Goal: Check status: Check status

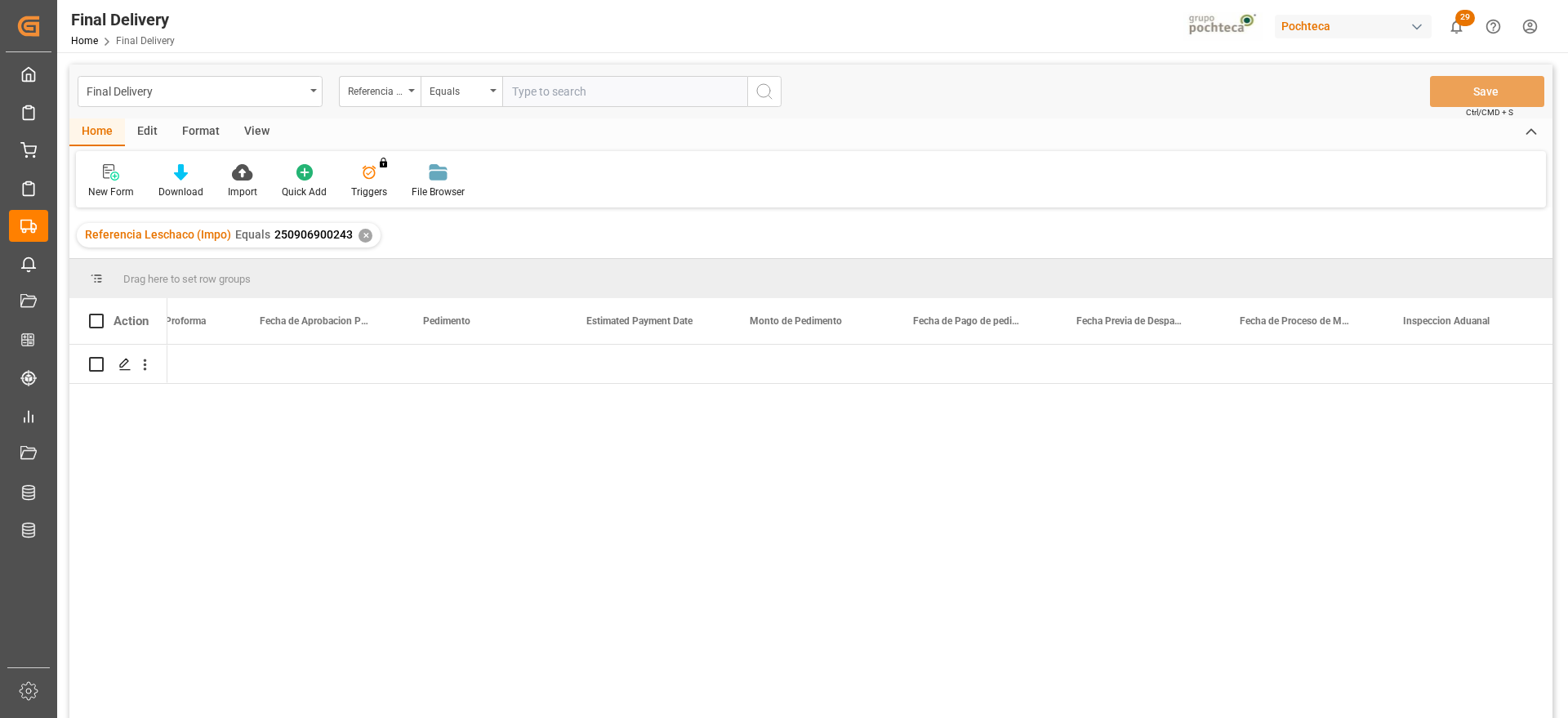
scroll to position [0, 3194]
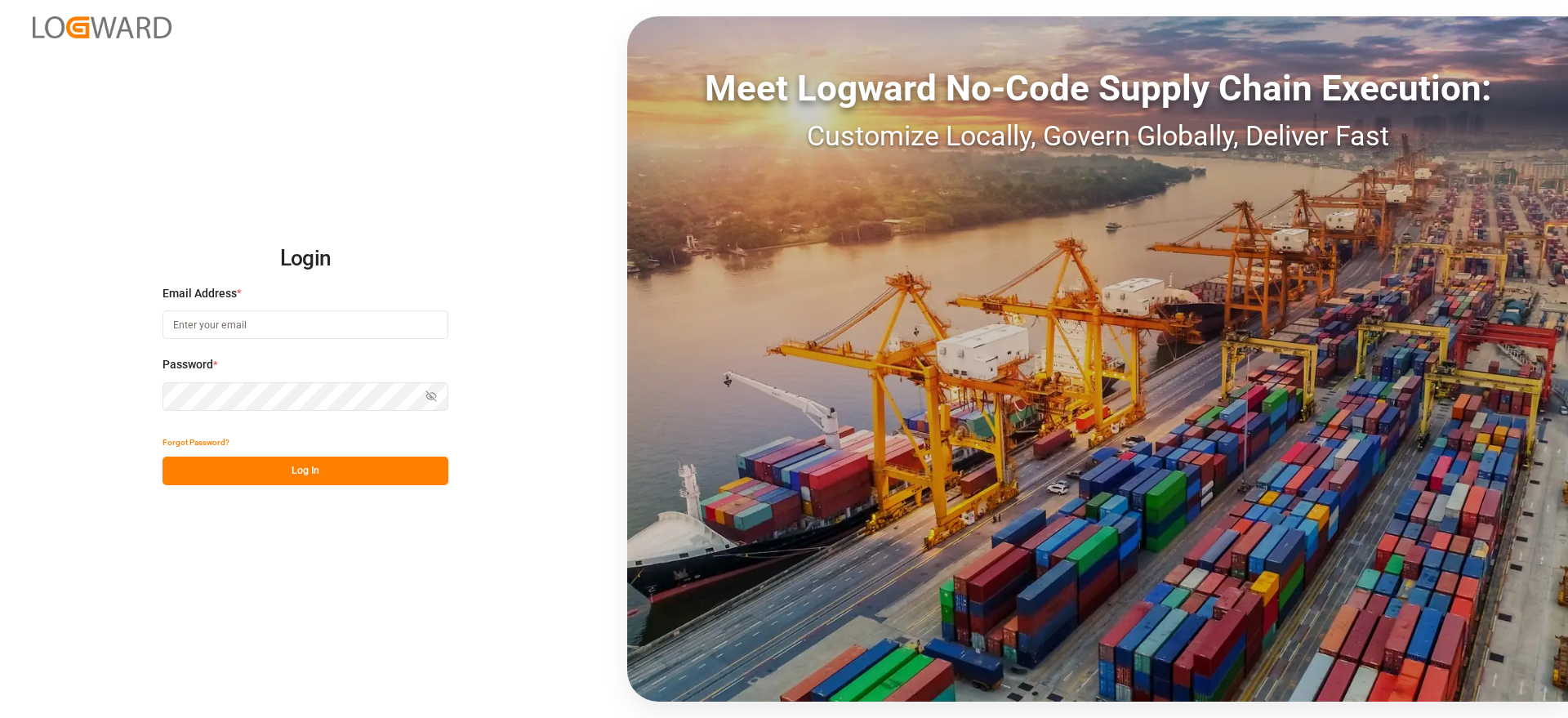
type input "[EMAIL_ADDRESS][DOMAIN_NAME]"
click at [342, 473] on button "Log In" at bounding box center [305, 470] width 286 height 29
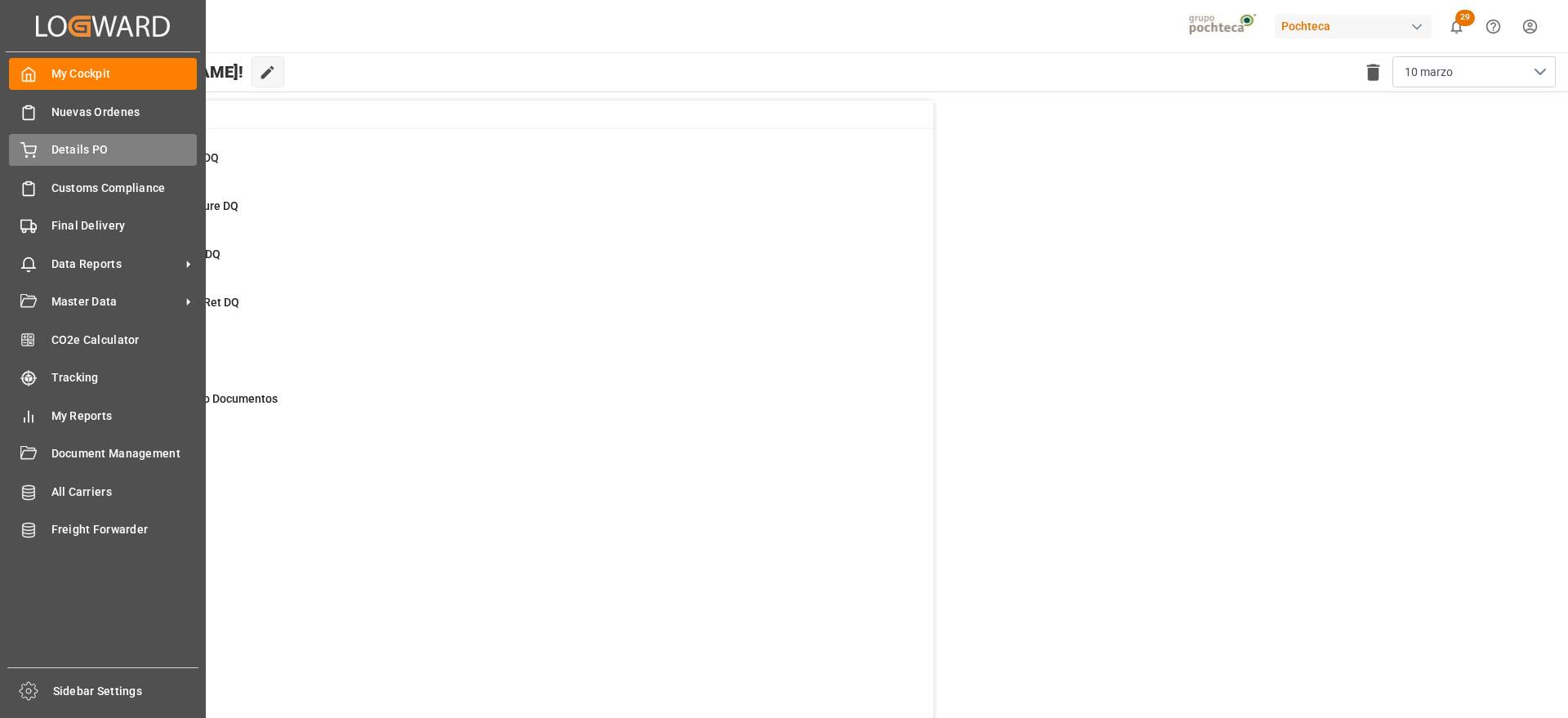
click at [69, 145] on span "Details PO" at bounding box center [124, 149] width 146 height 17
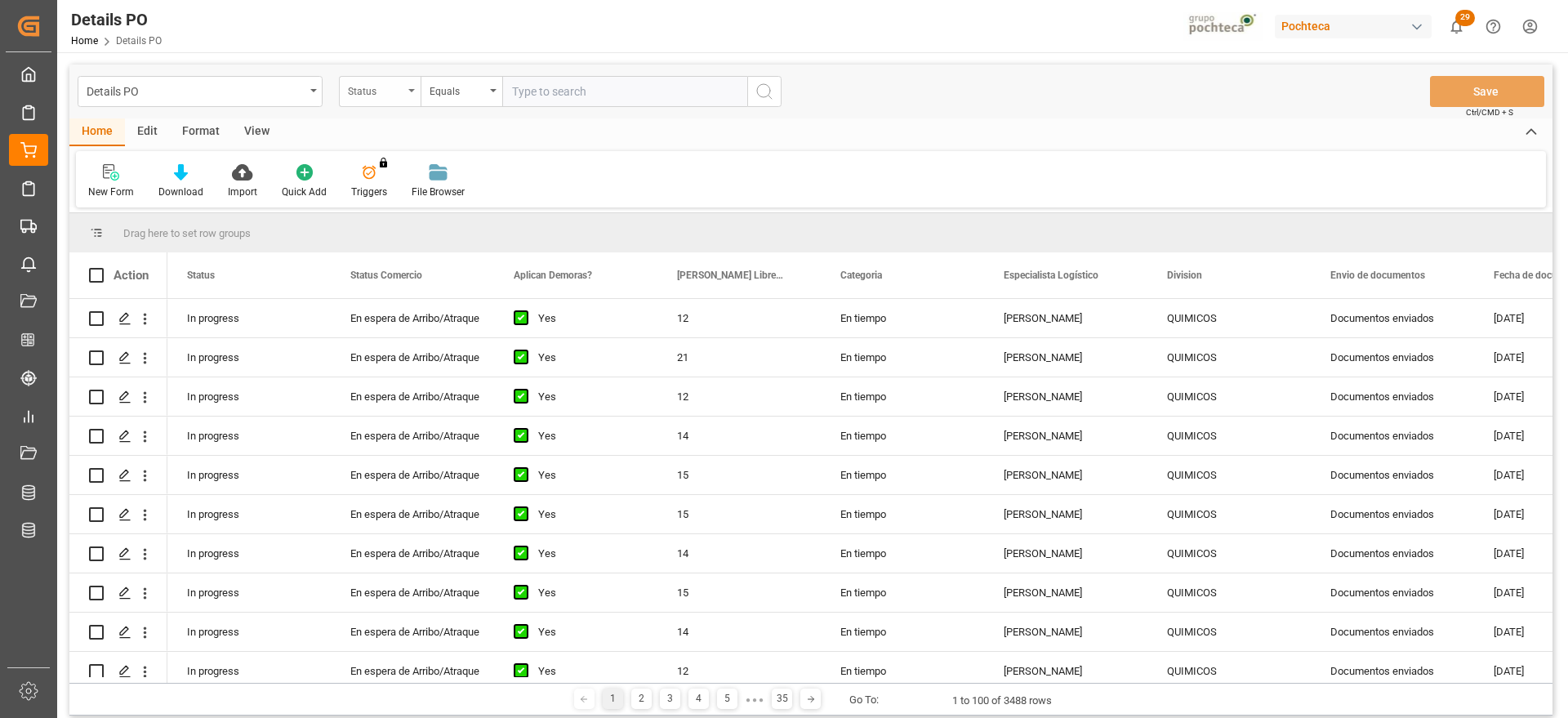
click at [366, 91] on div "Status" at bounding box center [376, 89] width 56 height 19
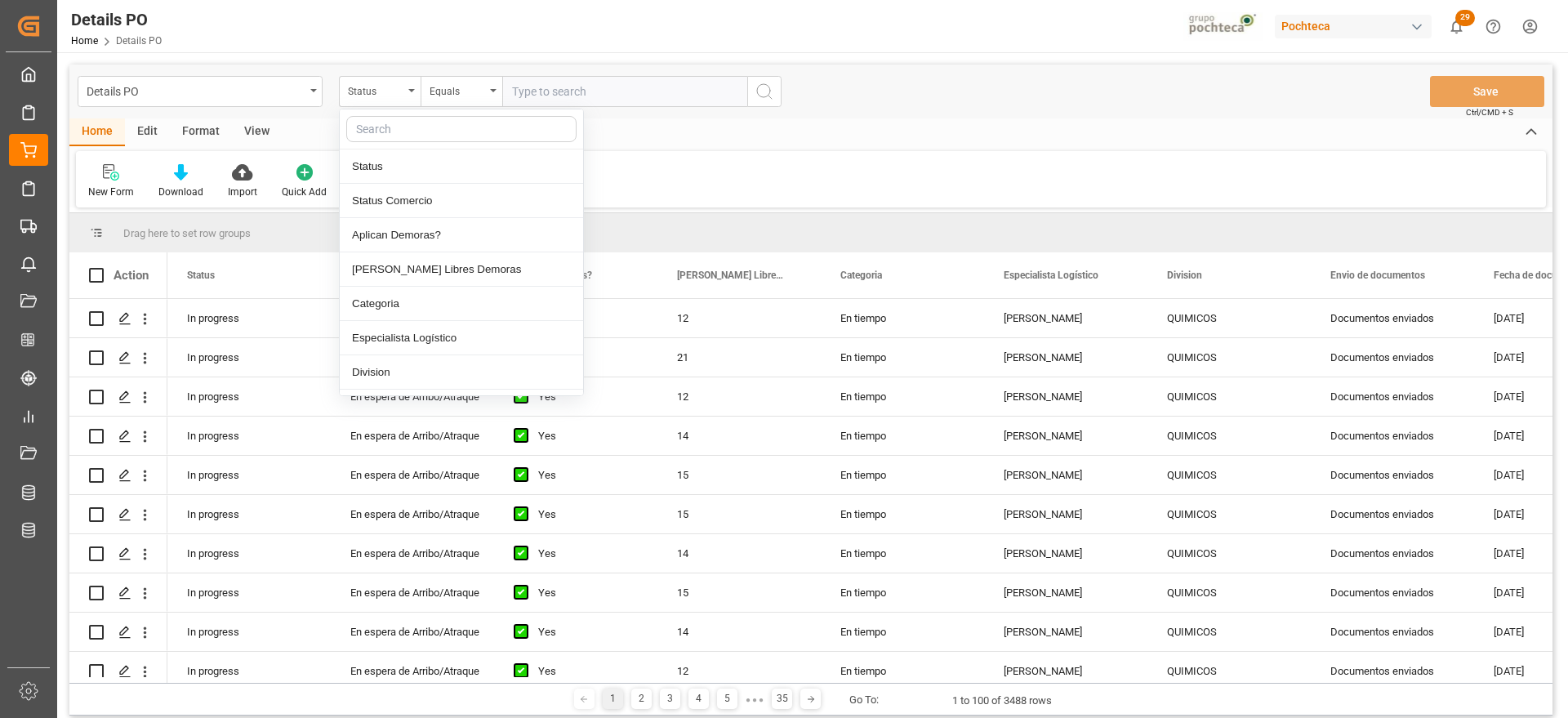
click at [381, 131] on input "text" at bounding box center [461, 129] width 230 height 26
type input "REF"
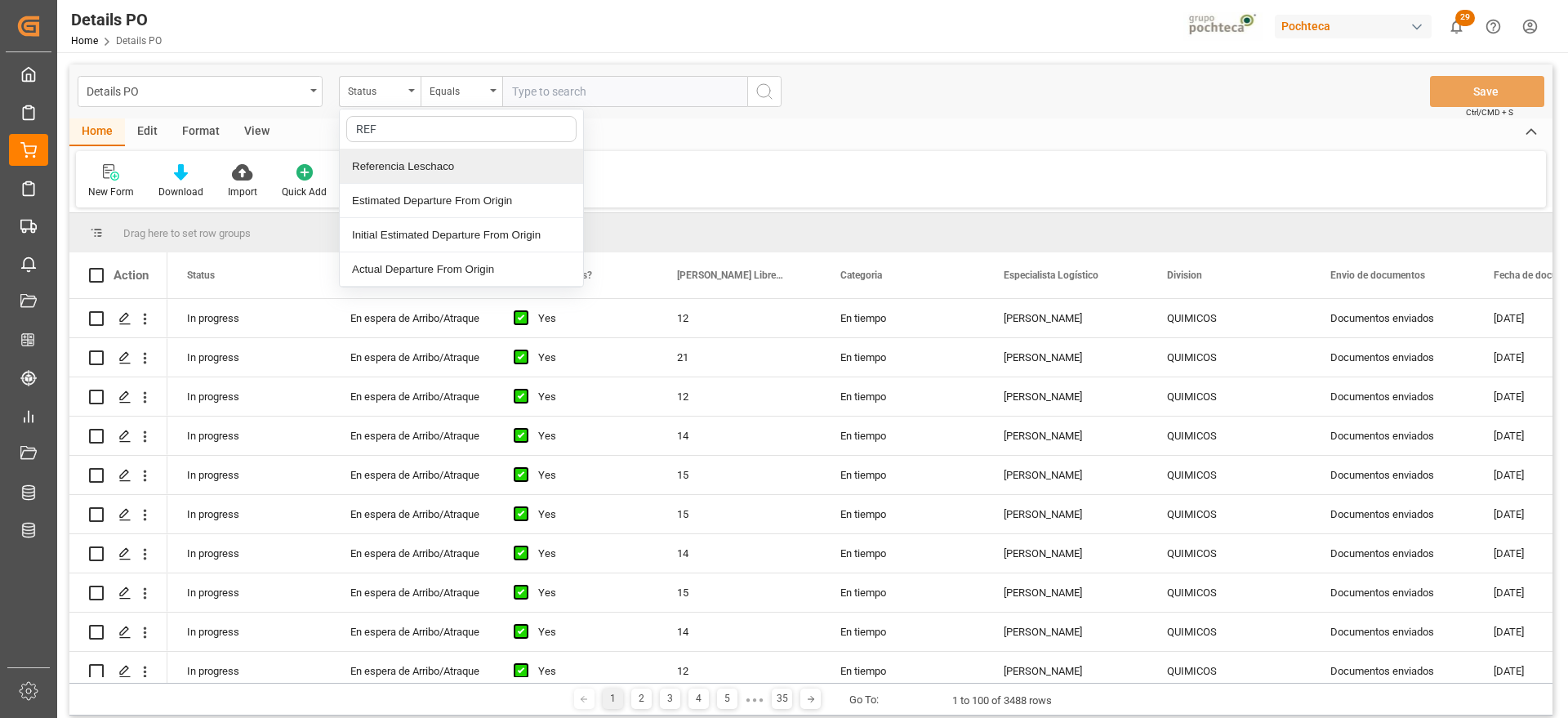
click at [402, 155] on div "Referencia Leschaco" at bounding box center [460, 167] width 243 height 35
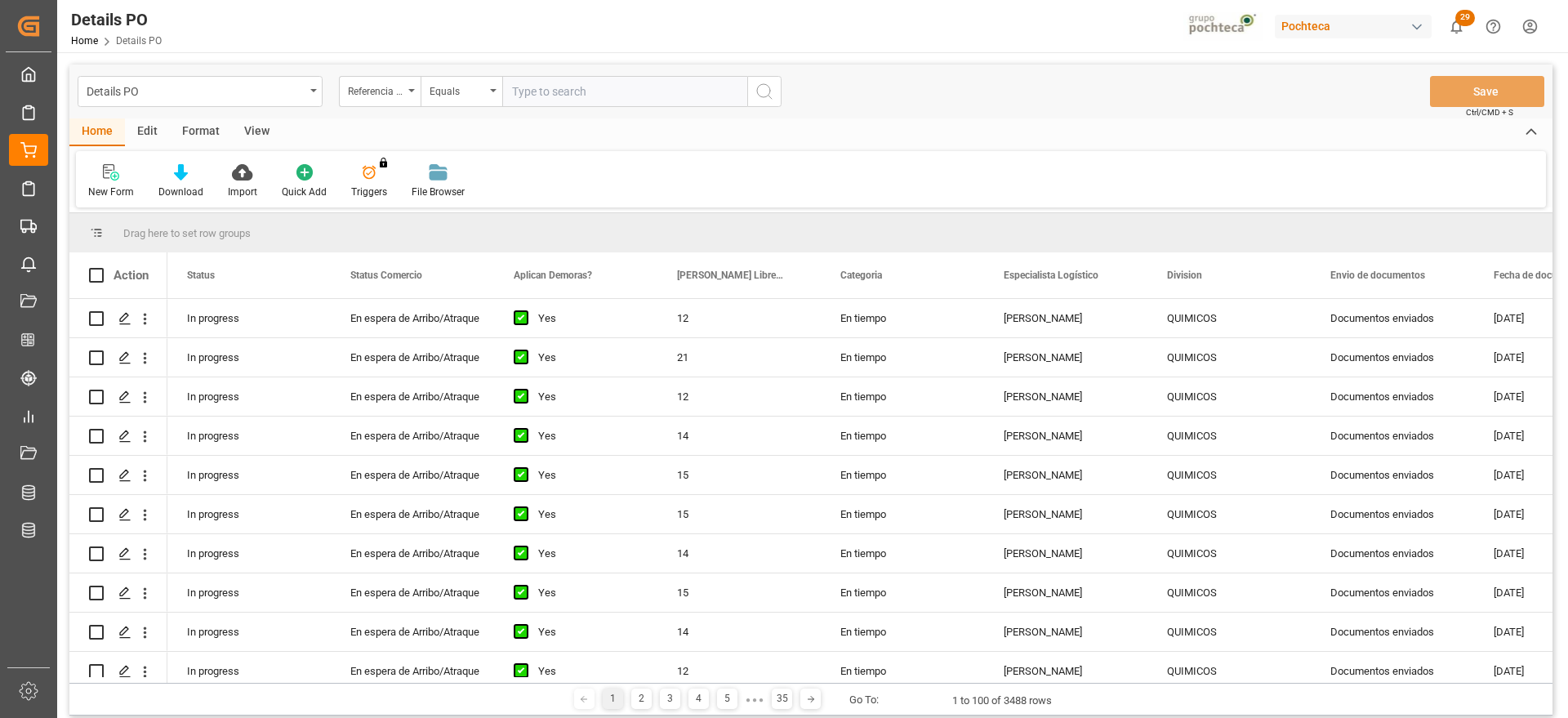
click at [534, 90] on input "text" at bounding box center [624, 91] width 245 height 31
paste input "250806900821"
type input "250806900821"
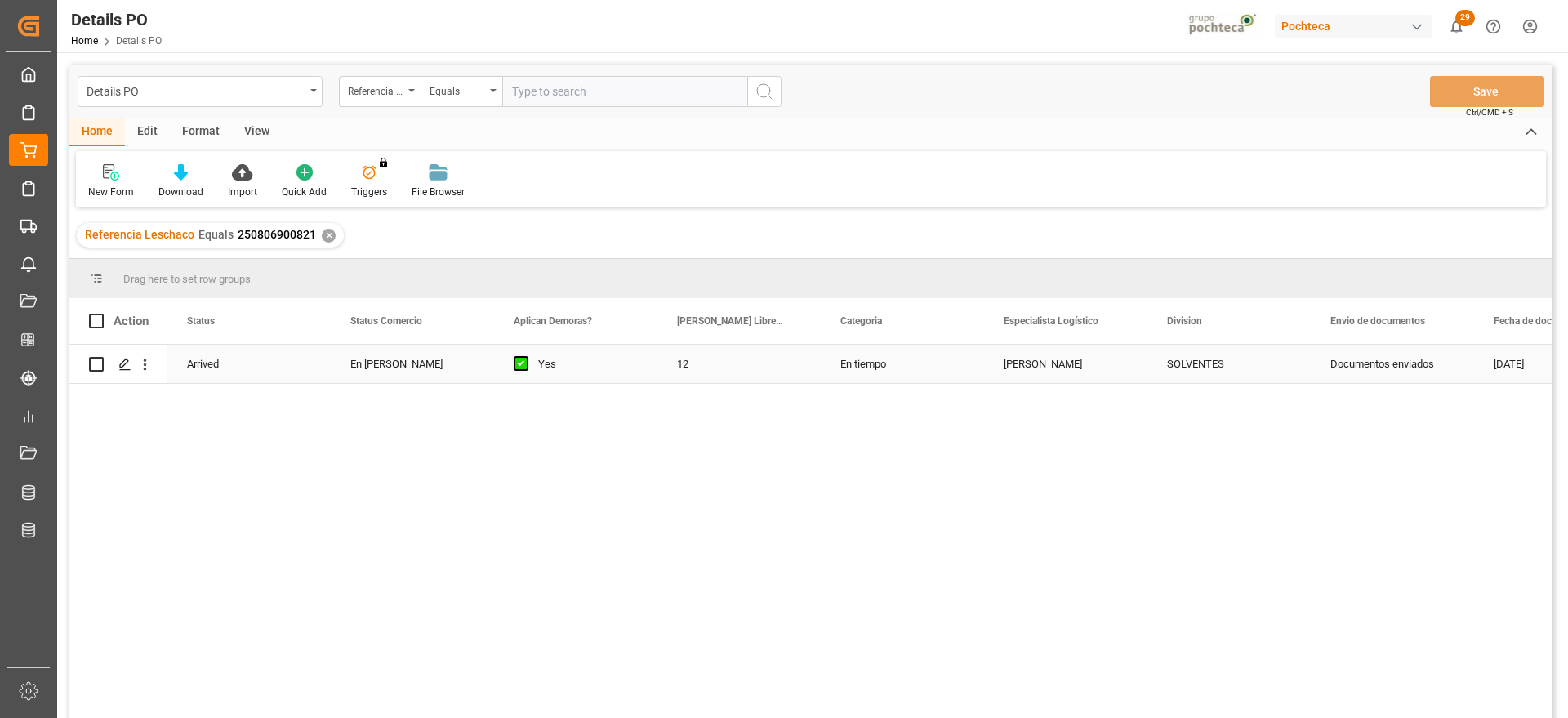
click at [663, 362] on div "12" at bounding box center [739, 363] width 164 height 39
click at [709, 362] on div "12" at bounding box center [739, 363] width 164 height 39
click at [709, 363] on input "12" at bounding box center [739, 373] width 137 height 31
type input "14"
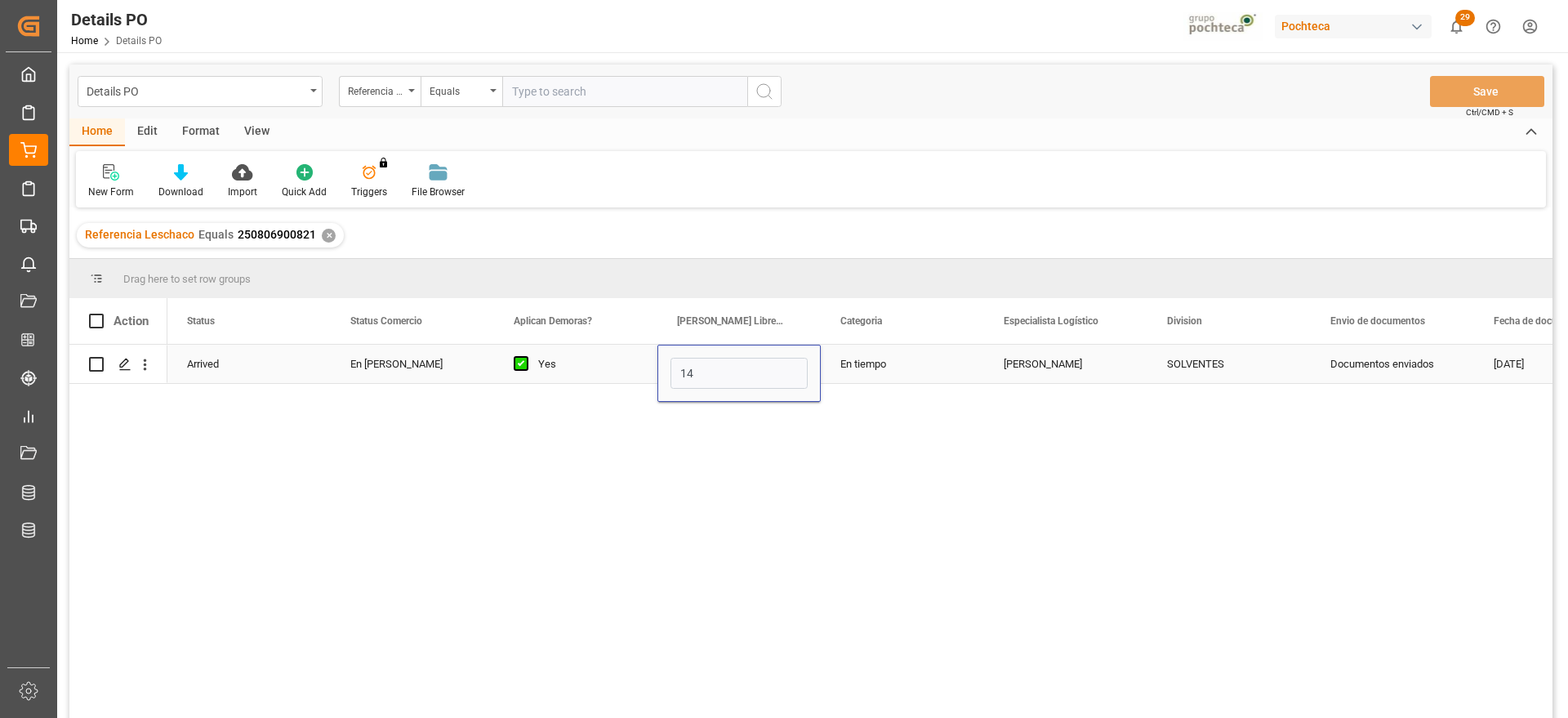
click at [875, 362] on div "En tiempo" at bounding box center [902, 363] width 164 height 39
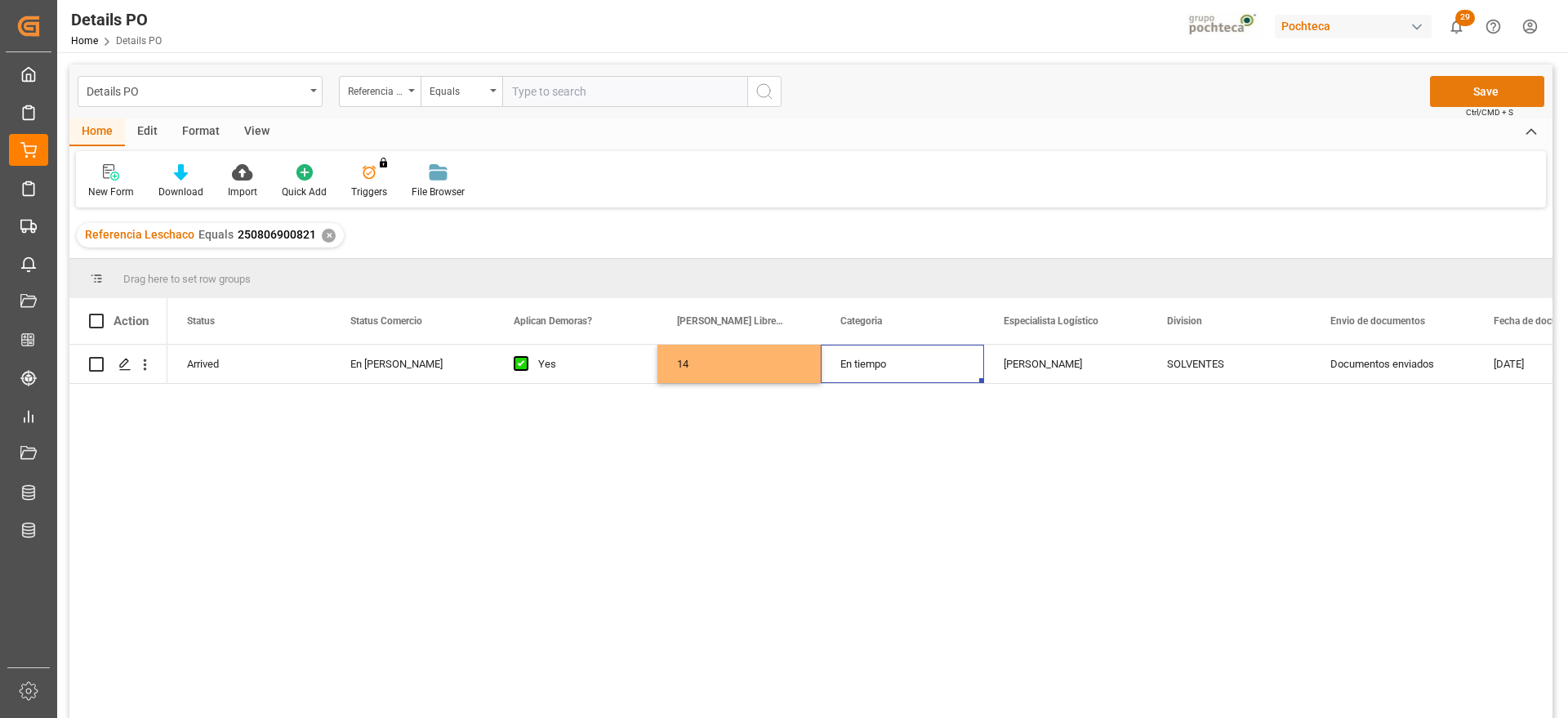
click at [1509, 88] on button "Save" at bounding box center [1486, 91] width 114 height 31
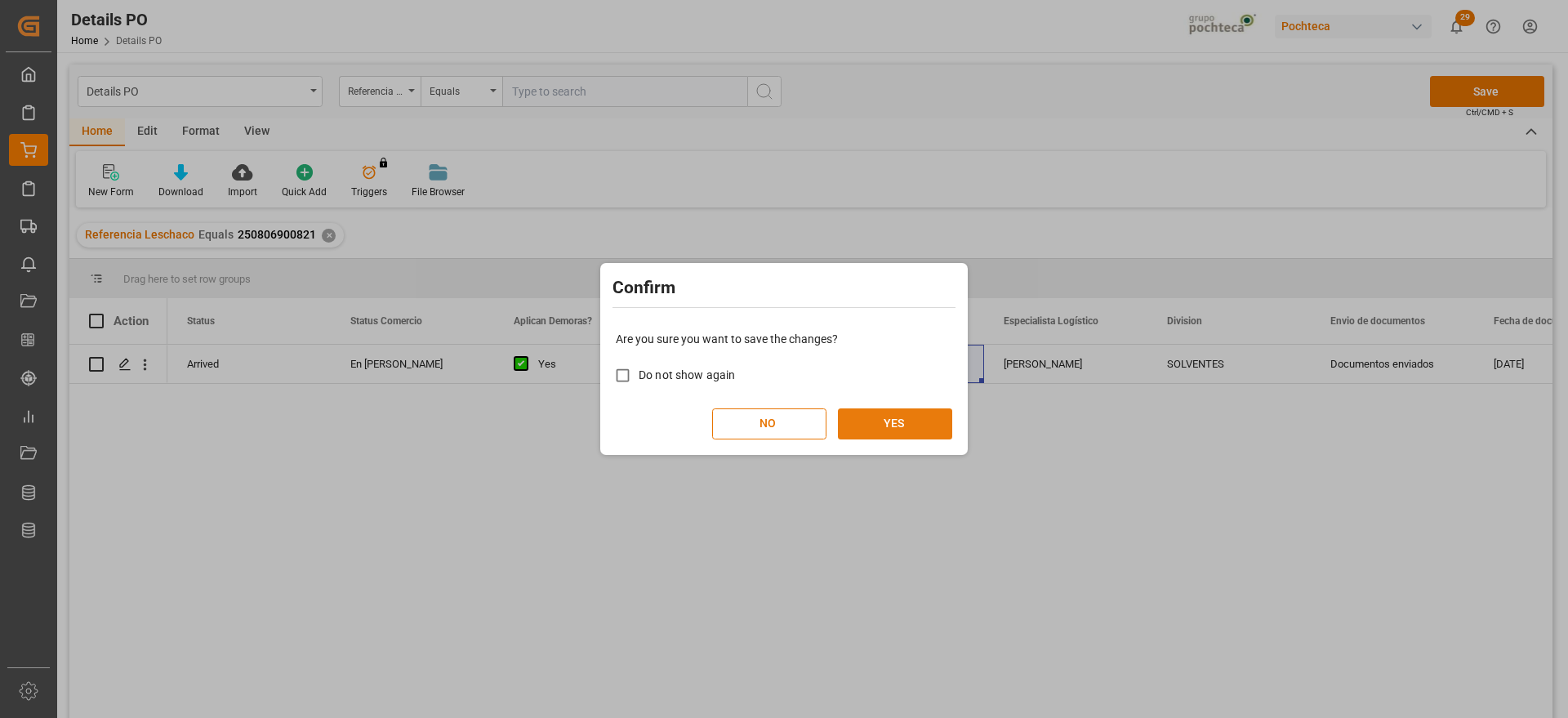
click at [902, 422] on button "YES" at bounding box center [895, 423] width 114 height 31
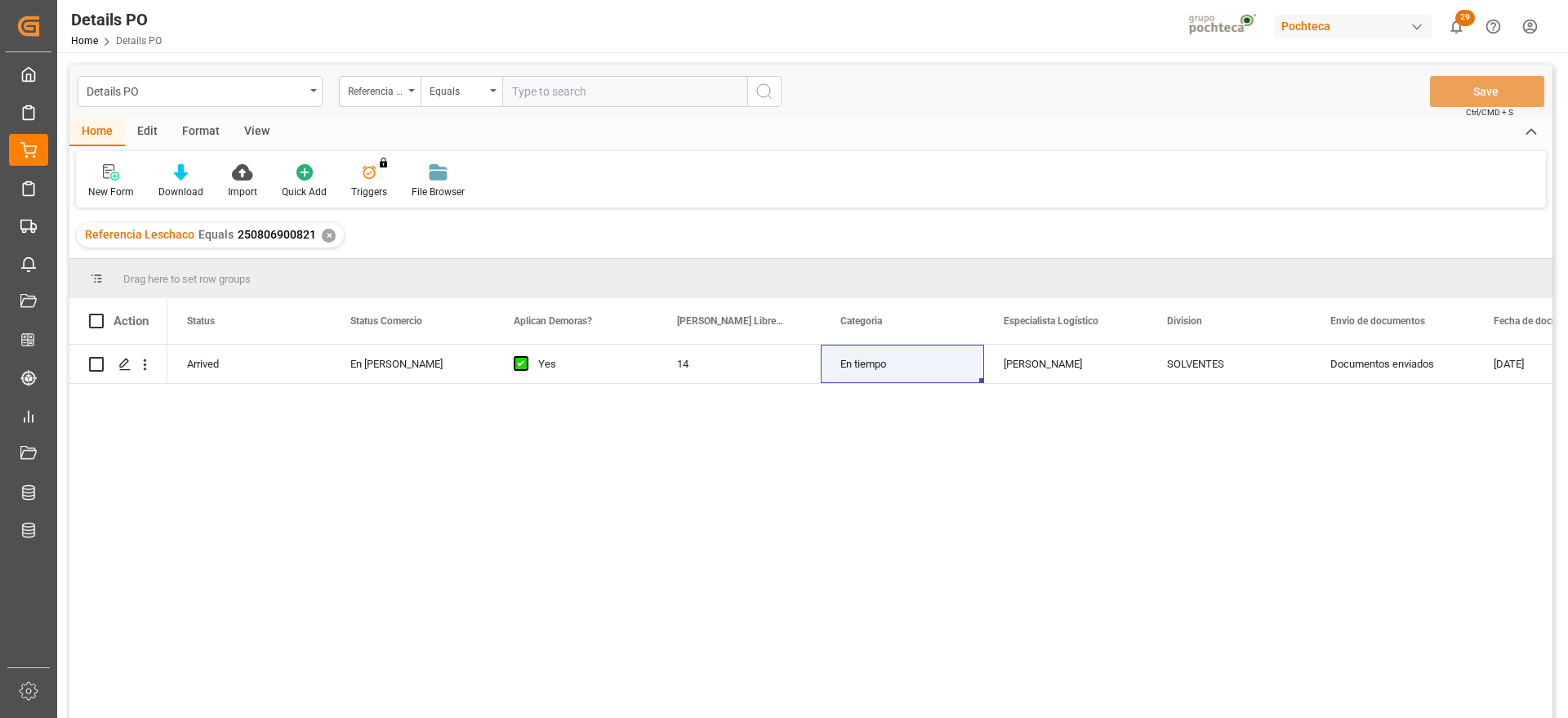
click at [323, 239] on div "✕" at bounding box center [328, 235] width 14 height 14
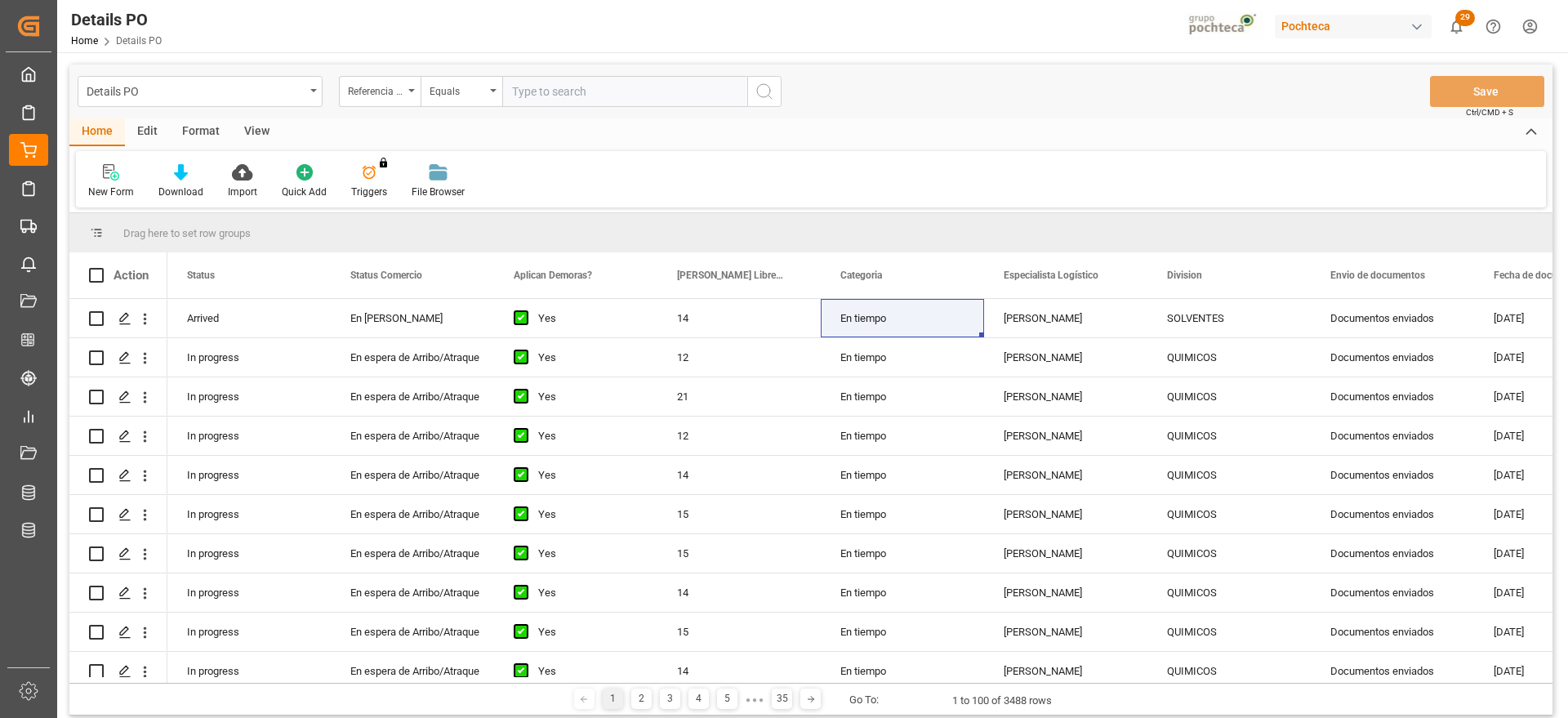
click at [575, 91] on input "text" at bounding box center [624, 91] width 245 height 31
paste input "250806900824"
type input "250806900824"
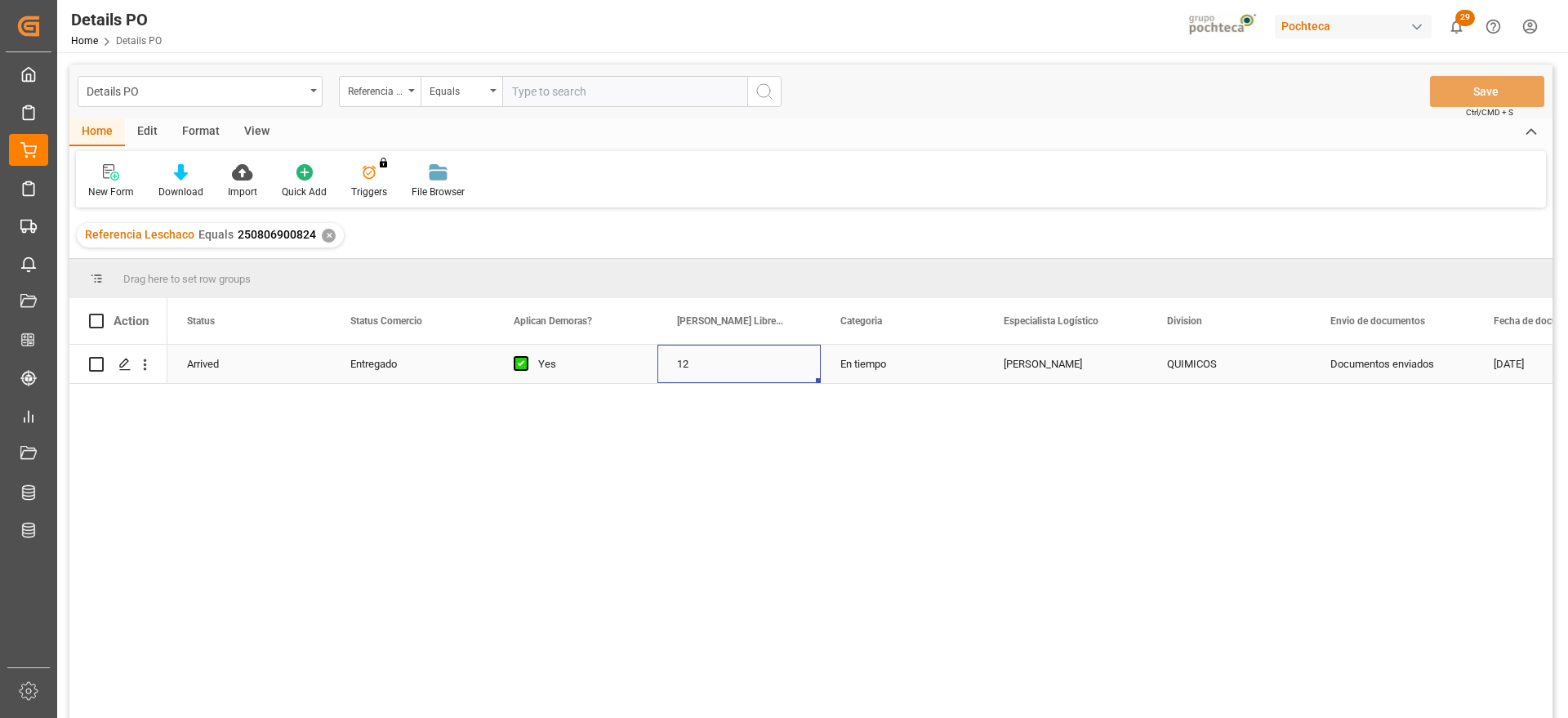
click at [721, 371] on div "12" at bounding box center [739, 363] width 164 height 39
click at [709, 370] on input "12" at bounding box center [739, 373] width 137 height 31
type input "1"
type input "21"
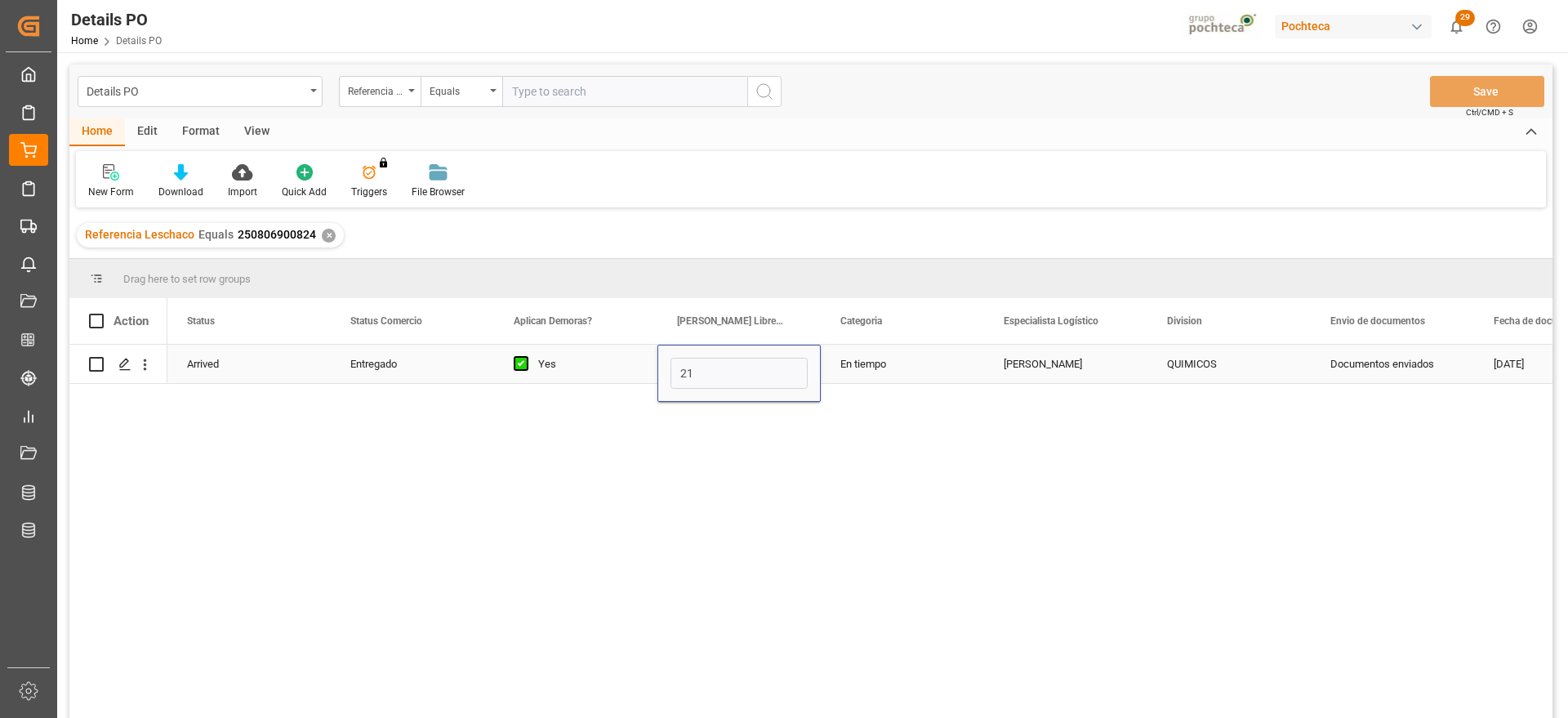
click at [908, 360] on div "En tiempo" at bounding box center [902, 363] width 164 height 39
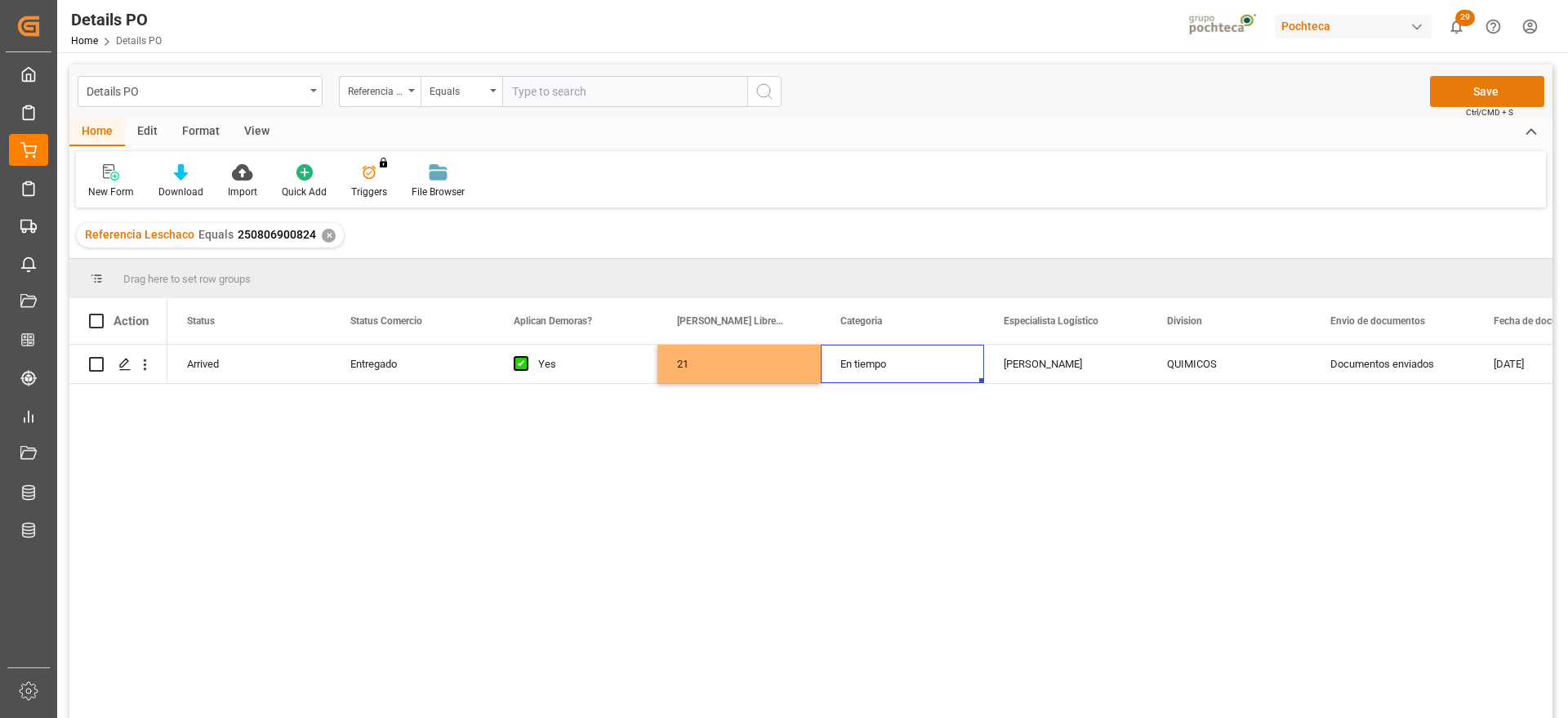
click at [1513, 90] on button "Save" at bounding box center [1486, 91] width 114 height 31
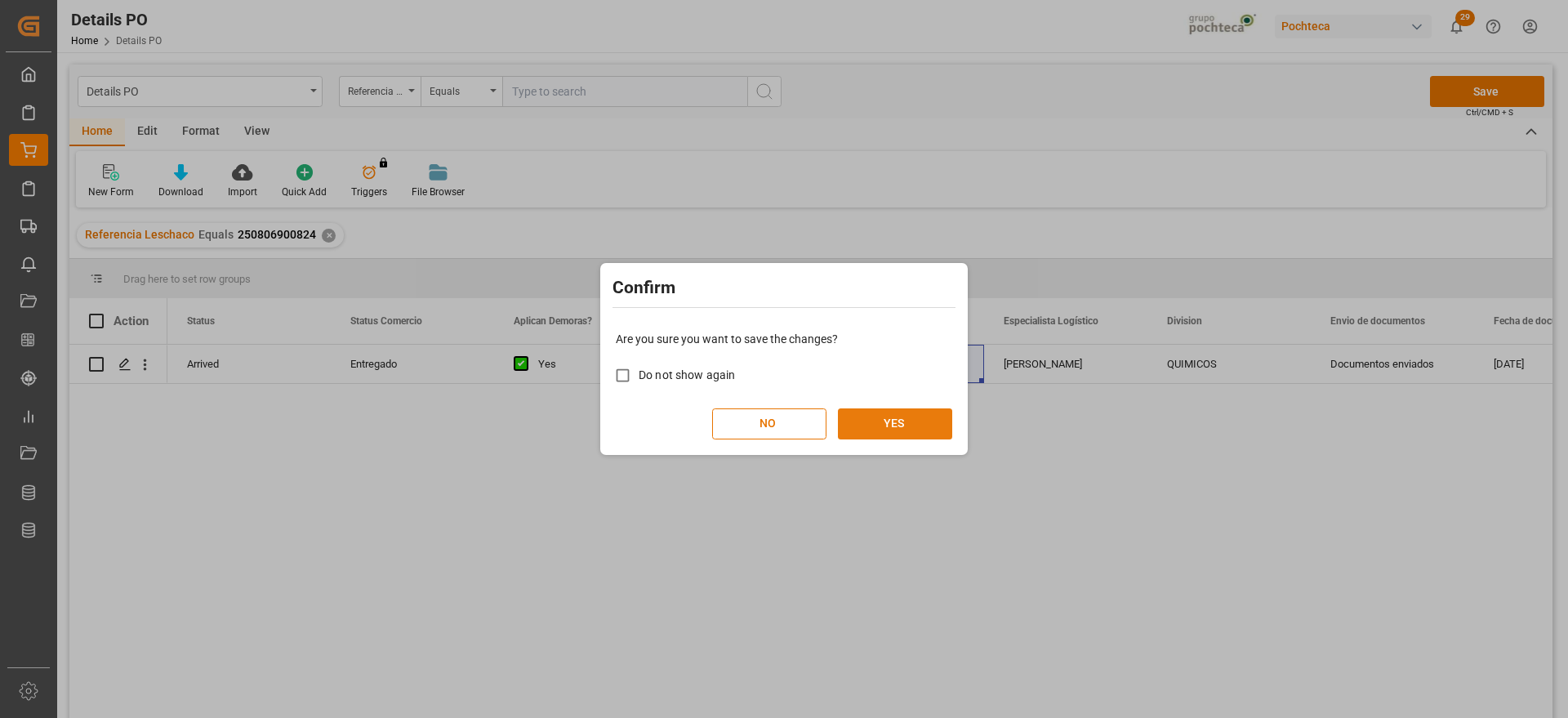
click at [896, 429] on button "YES" at bounding box center [895, 423] width 114 height 31
